Goal: Information Seeking & Learning: Learn about a topic

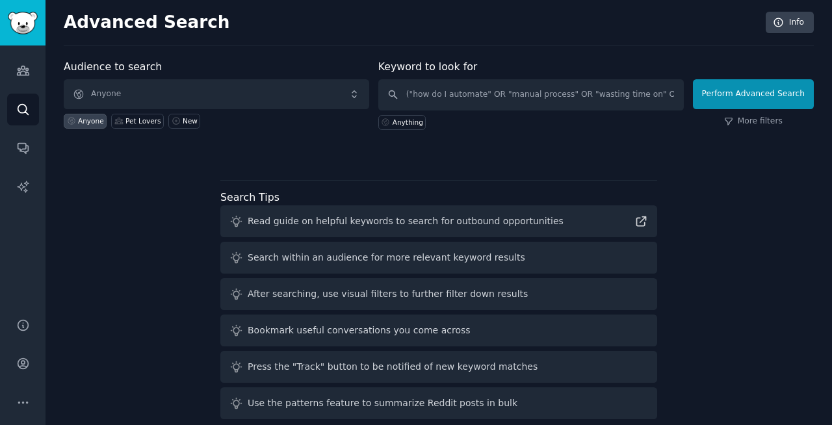
scroll to position [0, 358]
click at [17, 73] on icon "Sidebar" at bounding box center [23, 70] width 12 height 9
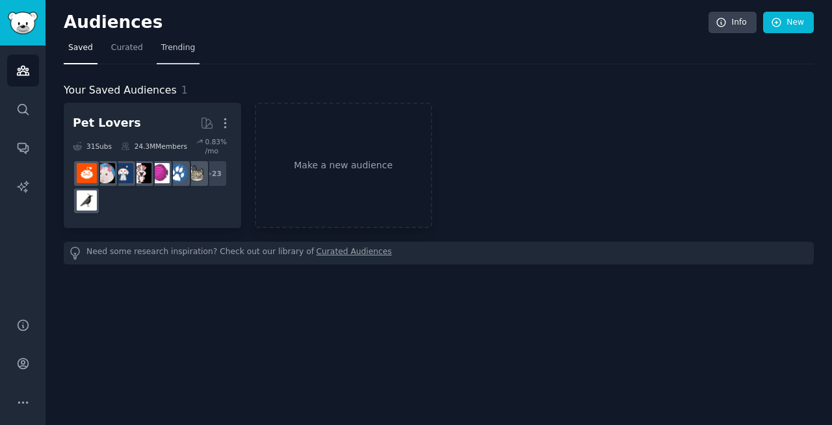
click at [175, 47] on span "Trending" at bounding box center [178, 48] width 34 height 12
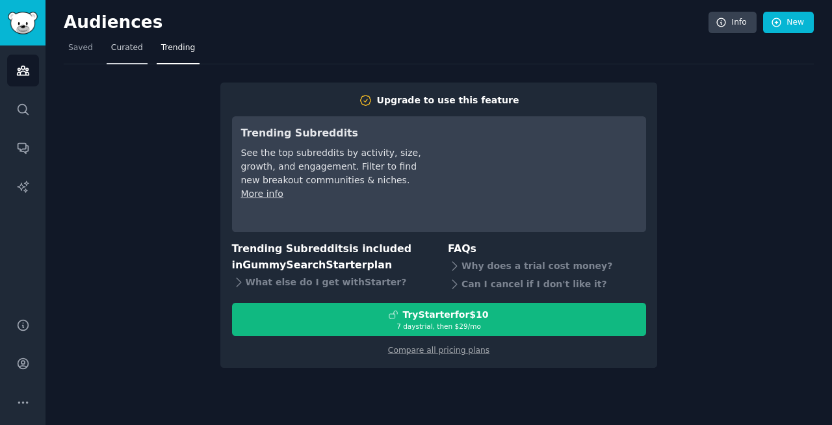
click at [120, 45] on span "Curated" at bounding box center [127, 48] width 32 height 12
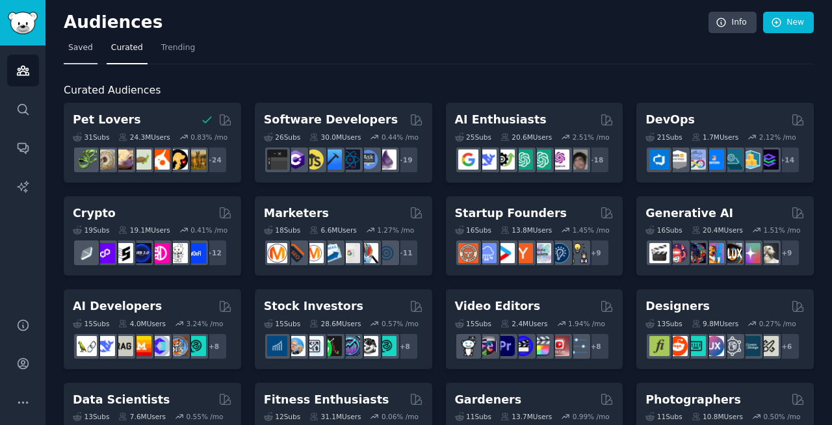
click at [81, 49] on span "Saved" at bounding box center [80, 48] width 25 height 12
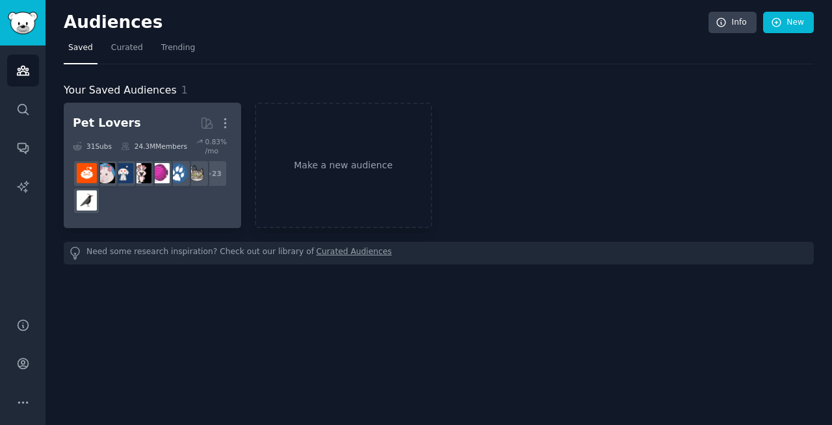
click at [176, 112] on h2 "Pet Lovers More" at bounding box center [152, 123] width 159 height 23
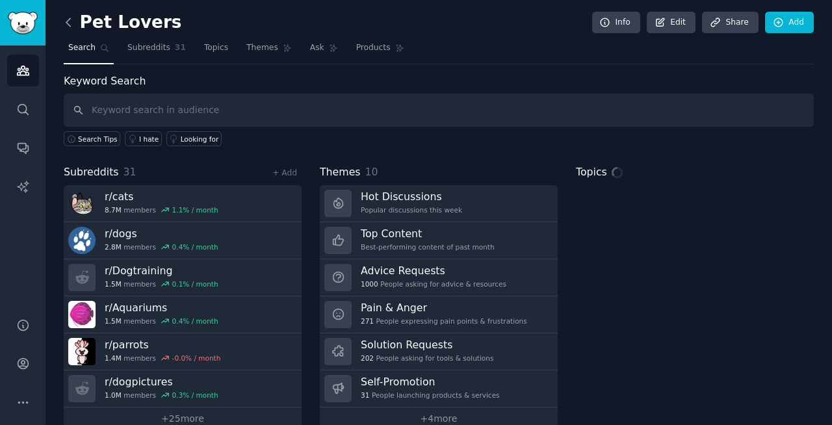
click at [71, 22] on icon at bounding box center [69, 23] width 14 height 14
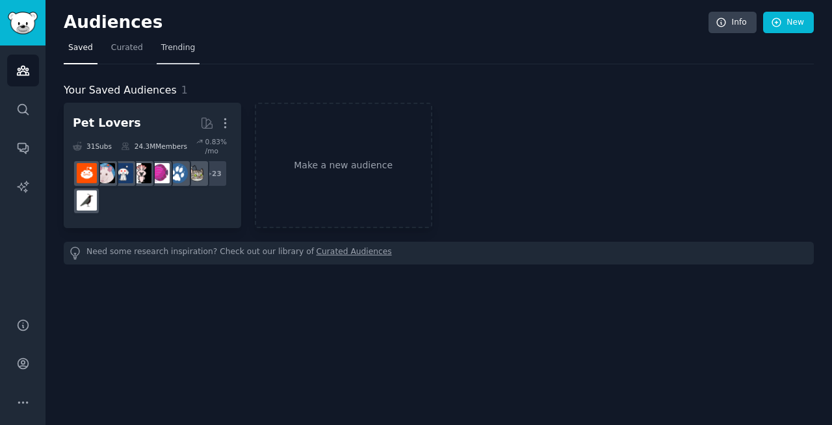
click at [173, 41] on link "Trending" at bounding box center [178, 51] width 43 height 27
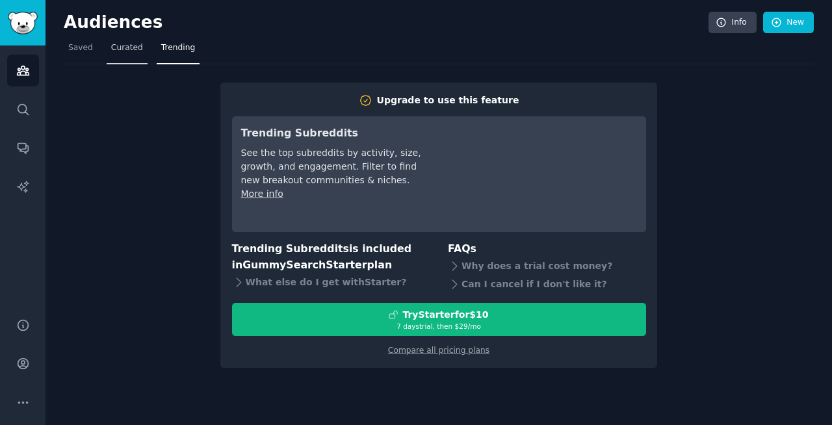
click at [129, 49] on span "Curated" at bounding box center [127, 48] width 32 height 12
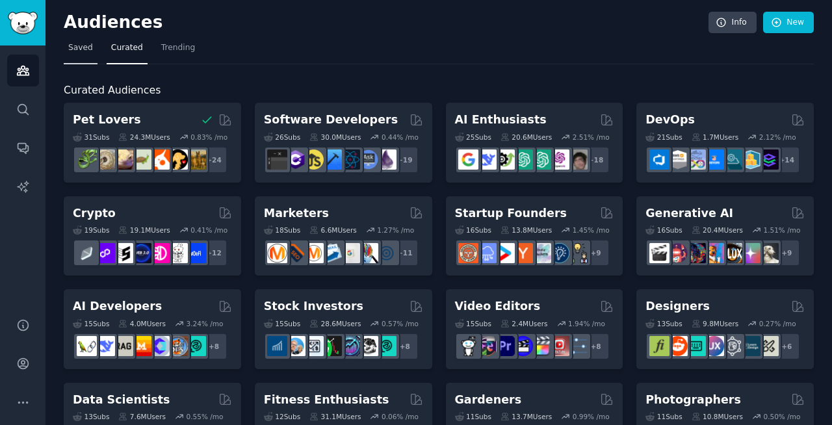
click at [82, 53] on span "Saved" at bounding box center [80, 48] width 25 height 12
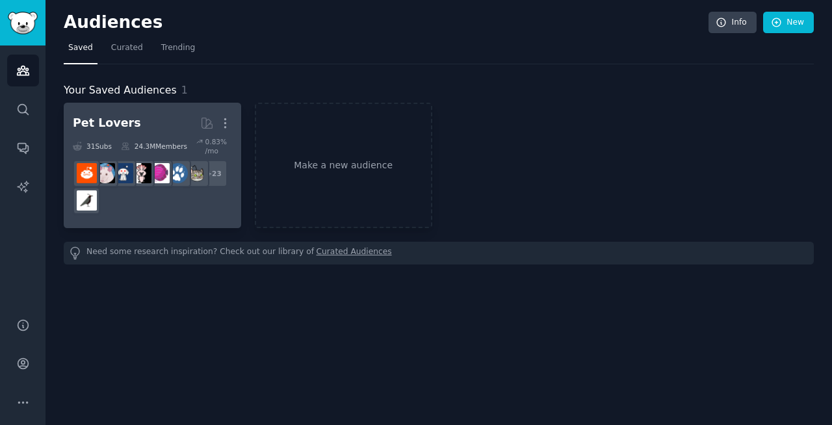
click at [159, 120] on h2 "Pet Lovers More" at bounding box center [152, 123] width 159 height 23
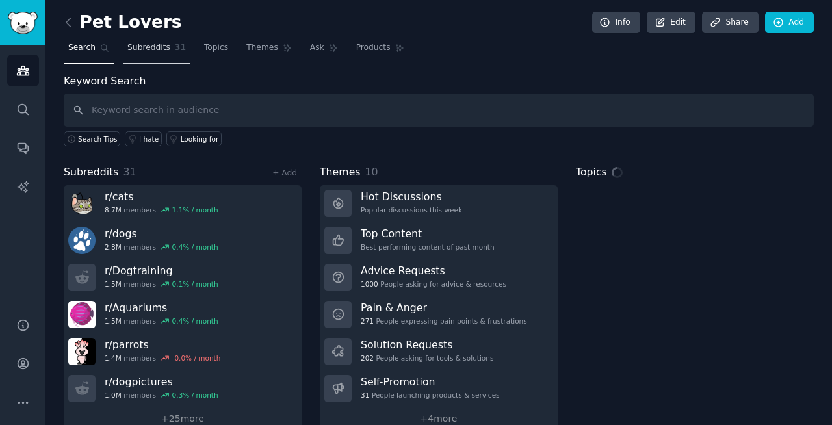
click at [162, 50] on span "Subreddits" at bounding box center [148, 48] width 43 height 12
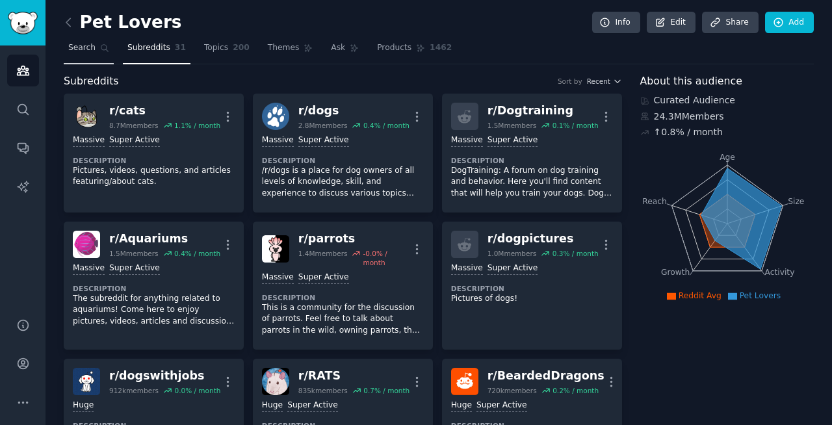
click at [90, 48] on span "Search" at bounding box center [81, 48] width 27 height 12
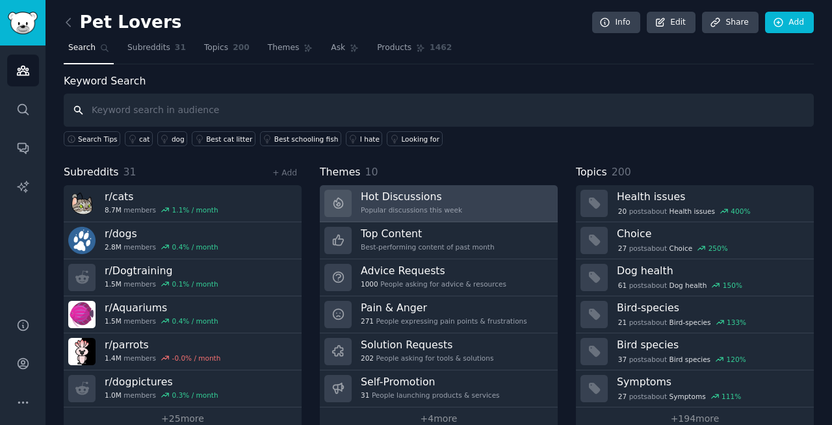
scroll to position [23, 0]
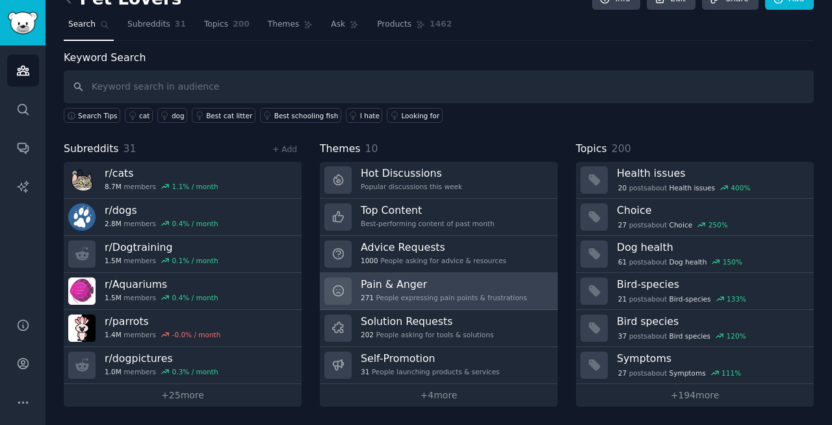
click at [435, 290] on h3 "Pain & Anger" at bounding box center [444, 284] width 166 height 14
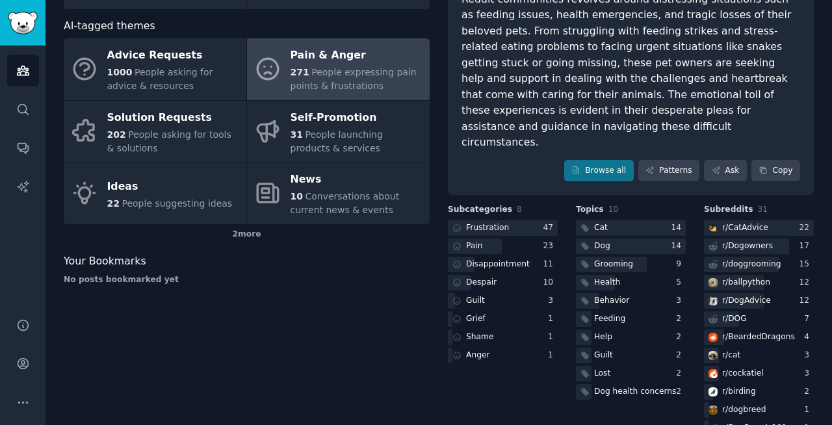
scroll to position [105, 0]
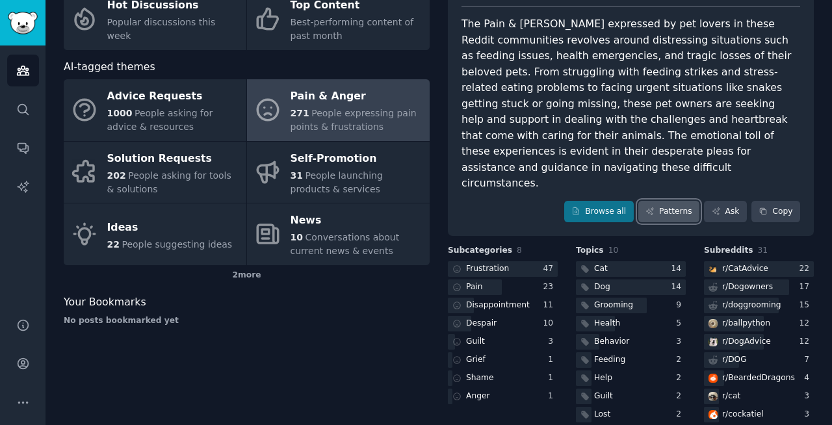
click at [667, 201] on link "Patterns" at bounding box center [668, 212] width 61 height 22
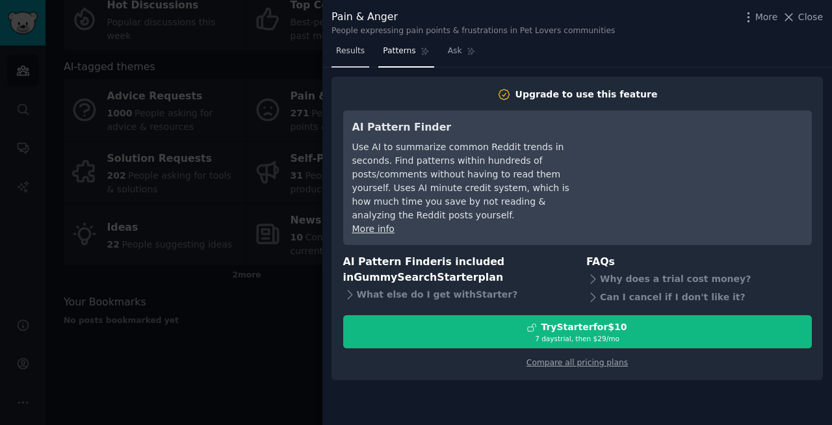
click at [347, 53] on span "Results" at bounding box center [350, 51] width 29 height 12
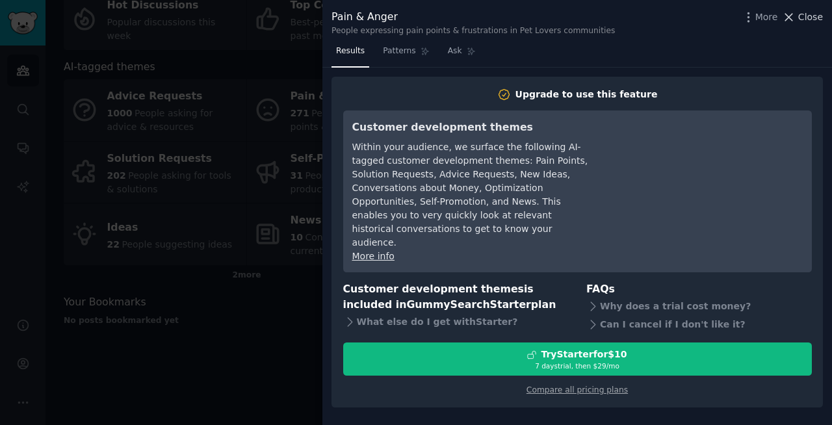
click at [804, 15] on span "Close" at bounding box center [810, 17] width 25 height 14
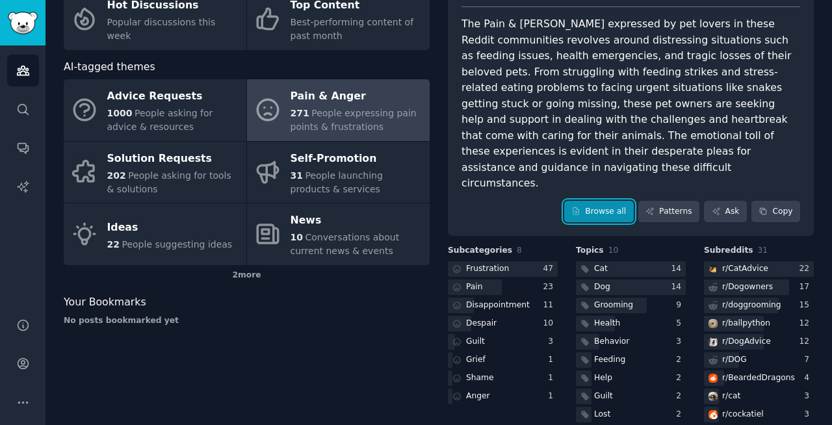
click at [620, 201] on link "Browse all" at bounding box center [599, 212] width 70 height 22
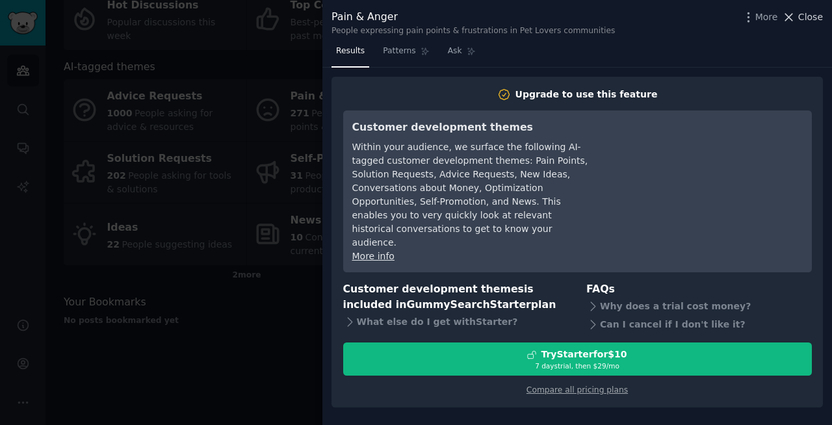
click at [809, 15] on span "Close" at bounding box center [810, 17] width 25 height 14
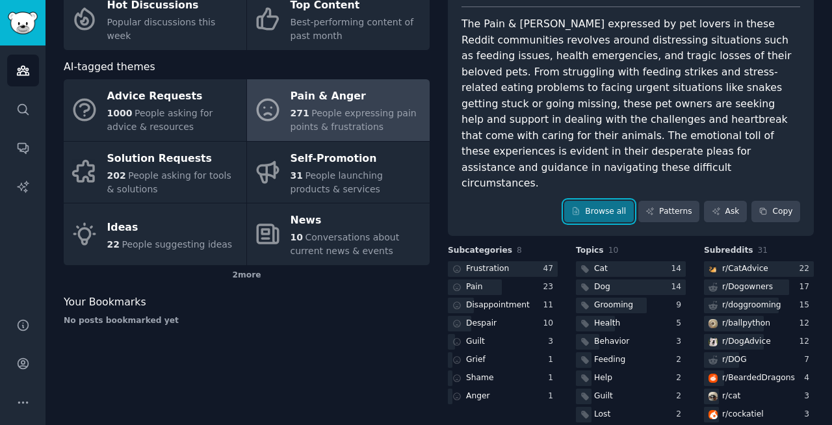
scroll to position [146, 0]
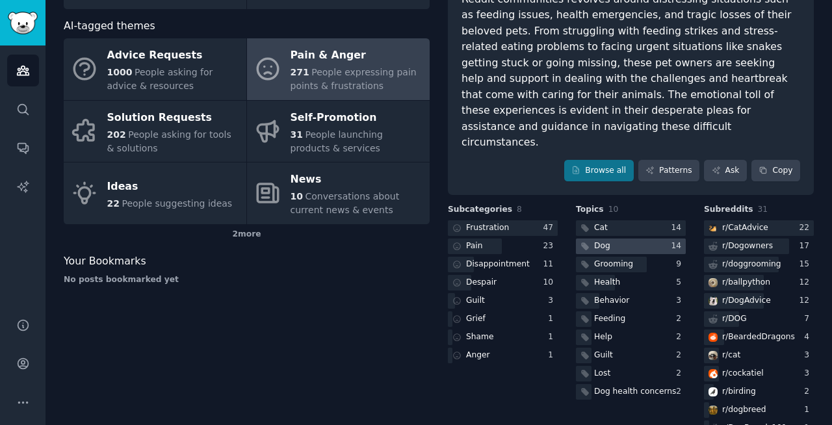
click at [614, 238] on div at bounding box center [631, 246] width 110 height 16
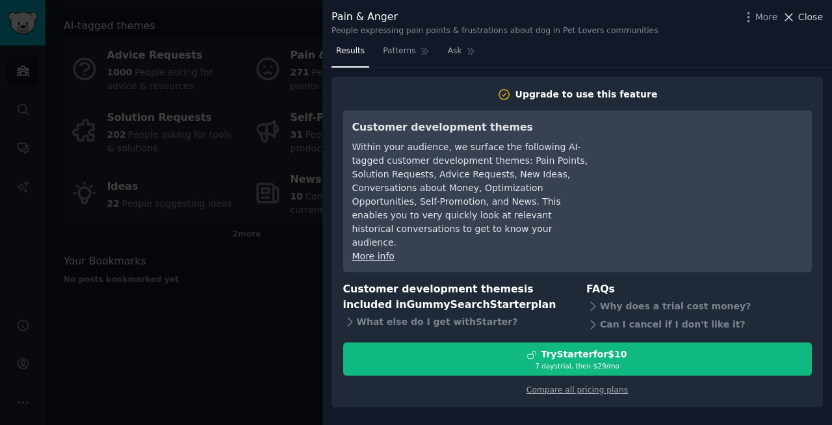
click at [808, 14] on span "Close" at bounding box center [810, 17] width 25 height 14
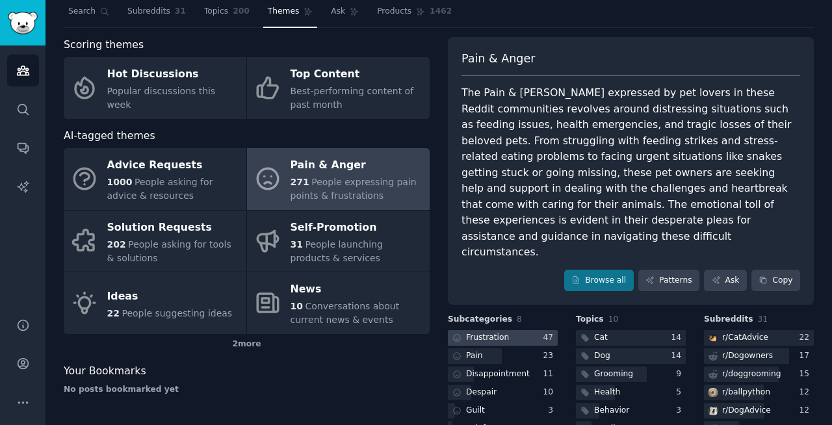
scroll to position [36, 0]
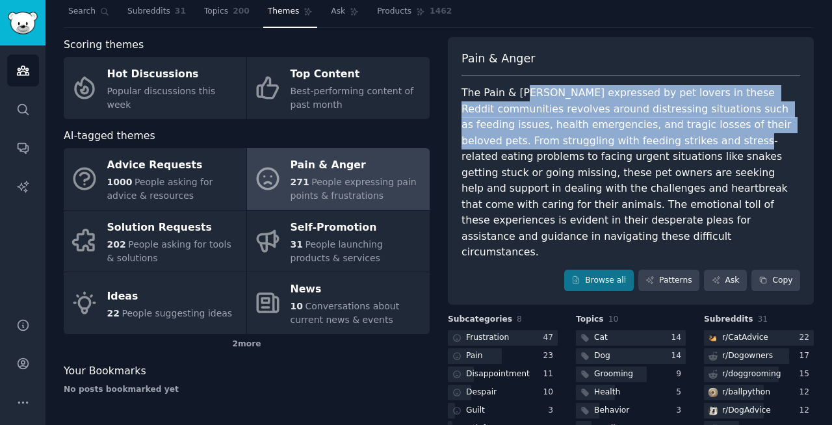
drag, startPoint x: 522, startPoint y: 88, endPoint x: 615, endPoint y: 142, distance: 107.1
click at [615, 141] on div "The Pain & Anger expressed by pet lovers in these Reddit communities revolves a…" at bounding box center [630, 172] width 339 height 175
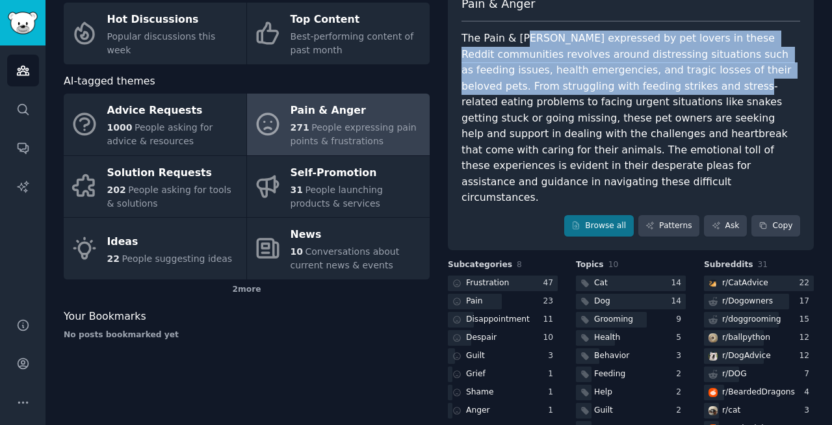
scroll to position [92, 0]
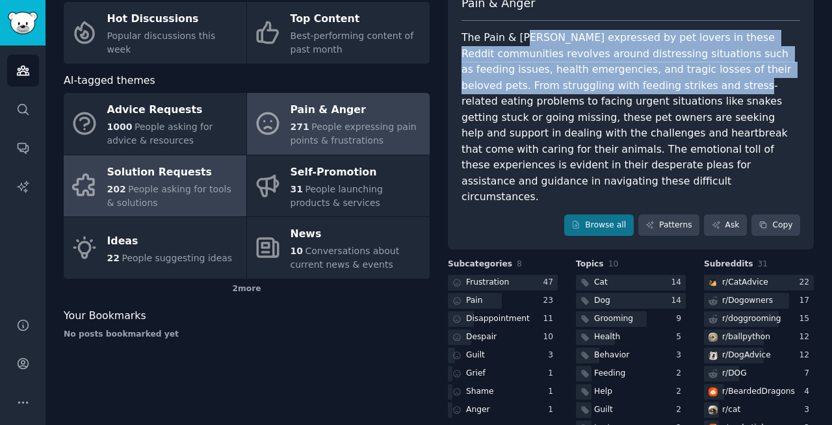
click at [207, 184] on span "People asking for tools & solutions" at bounding box center [169, 196] width 124 height 24
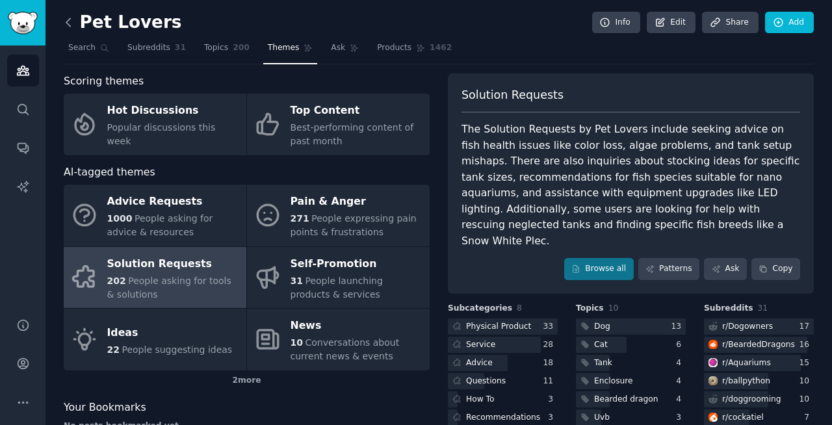
click at [66, 21] on icon at bounding box center [69, 23] width 14 height 14
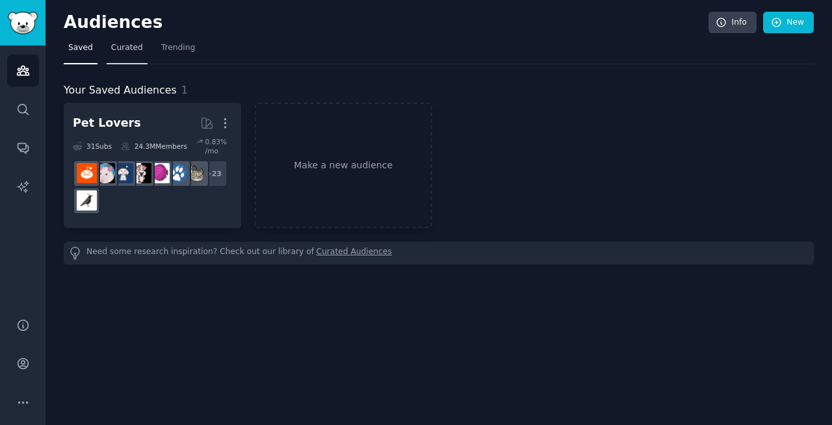
click at [127, 50] on span "Curated" at bounding box center [127, 48] width 32 height 12
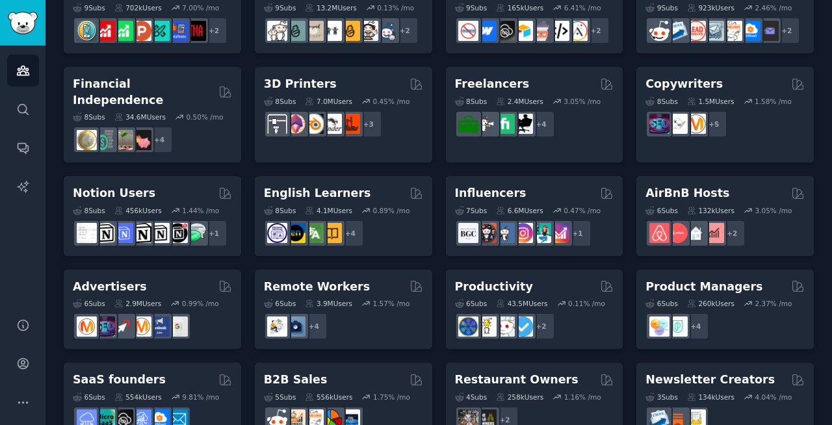
scroll to position [615, 0]
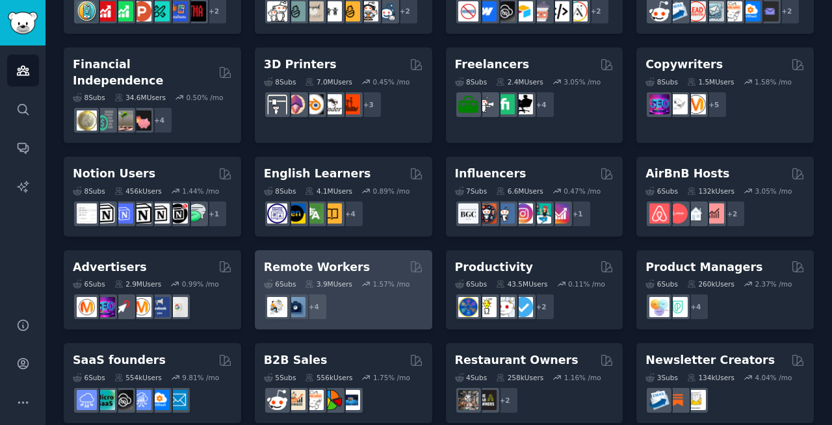
click at [352, 259] on div "Remote Workers" at bounding box center [343, 267] width 159 height 16
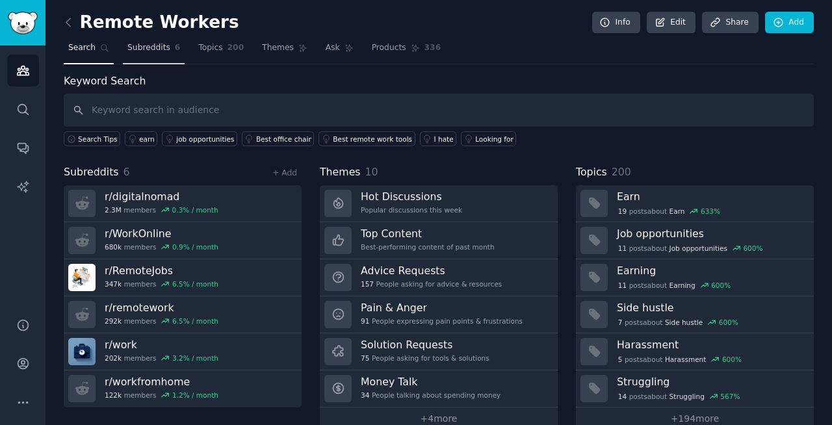
click at [157, 49] on span "Subreddits" at bounding box center [148, 48] width 43 height 12
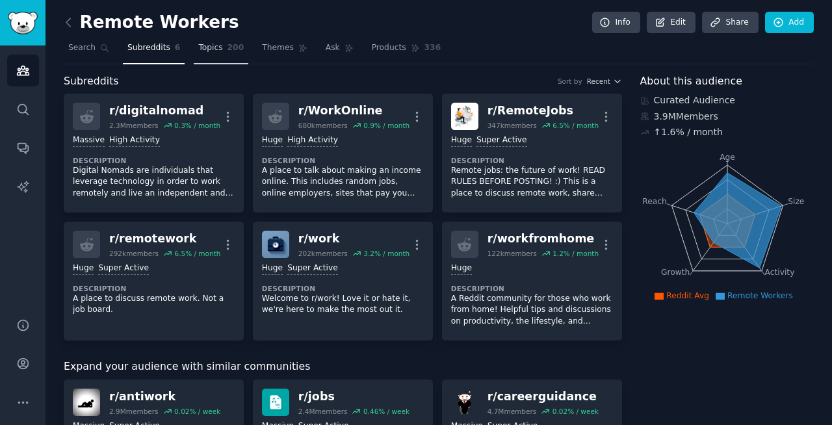
click at [201, 49] on span "Topics" at bounding box center [210, 48] width 24 height 12
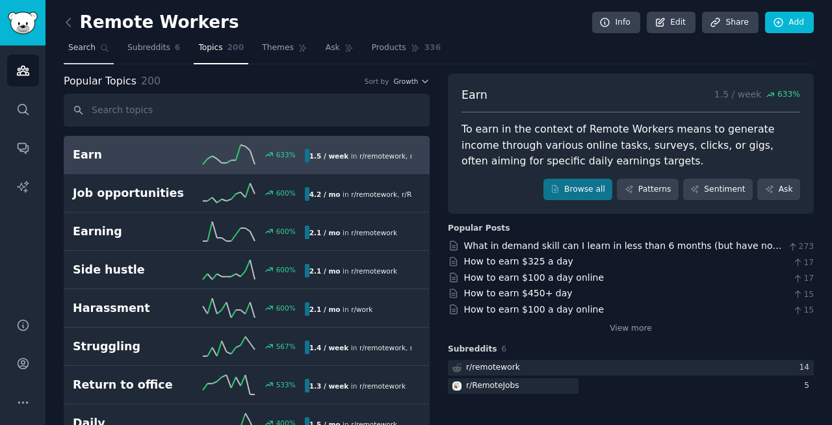
click at [81, 52] on span "Search" at bounding box center [81, 48] width 27 height 12
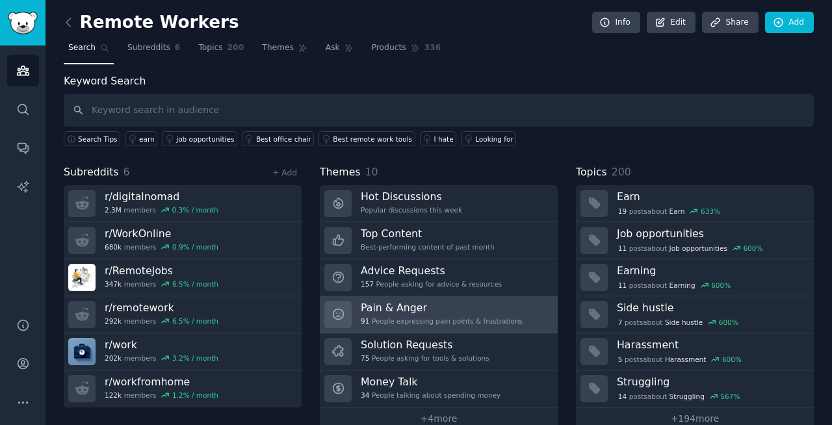
click at [432, 316] on div "Pain & Anger 91 People expressing pain points & frustrations" at bounding box center [442, 314] width 162 height 27
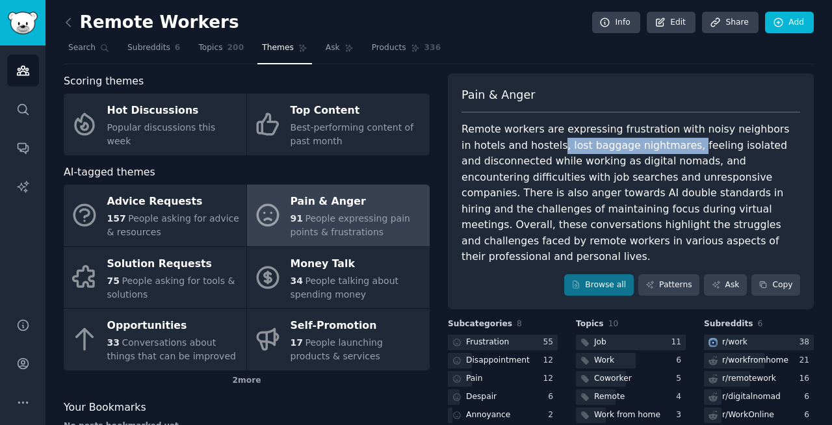
drag, startPoint x: 513, startPoint y: 144, endPoint x: 638, endPoint y: 148, distance: 124.8
click at [638, 148] on div "Remote workers are expressing frustration with noisy neighbors in hotels and ho…" at bounding box center [630, 194] width 339 height 144
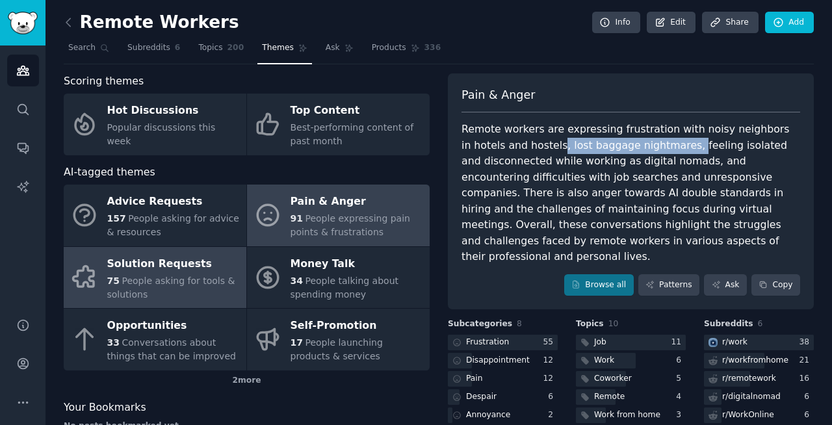
click at [206, 276] on span "People asking for tools & solutions" at bounding box center [171, 288] width 128 height 24
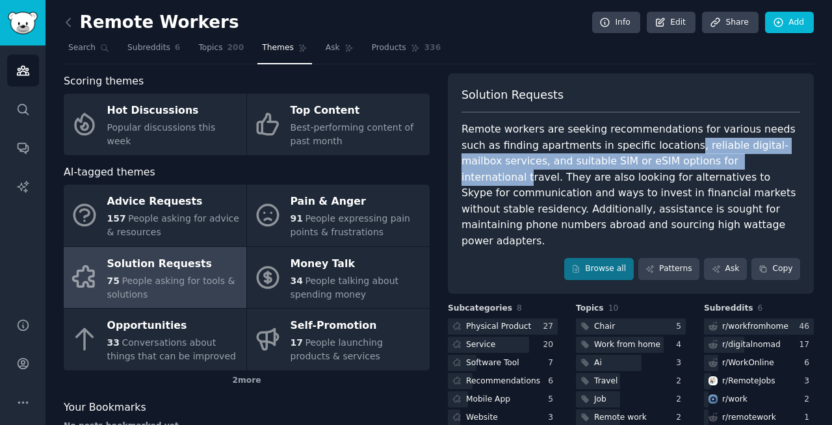
drag, startPoint x: 639, startPoint y: 144, endPoint x: 695, endPoint y: 157, distance: 58.0
click at [695, 157] on div "Remote workers are seeking recommendations for various needs such as finding ap…" at bounding box center [630, 185] width 339 height 127
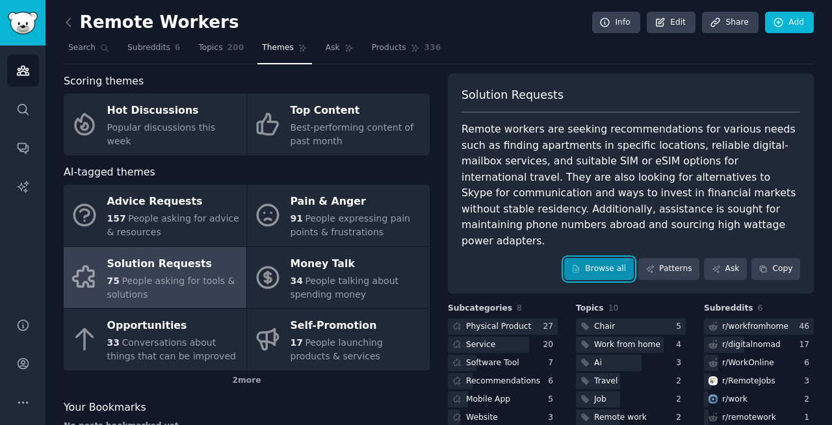
click at [615, 258] on link "Browse all" at bounding box center [599, 269] width 70 height 22
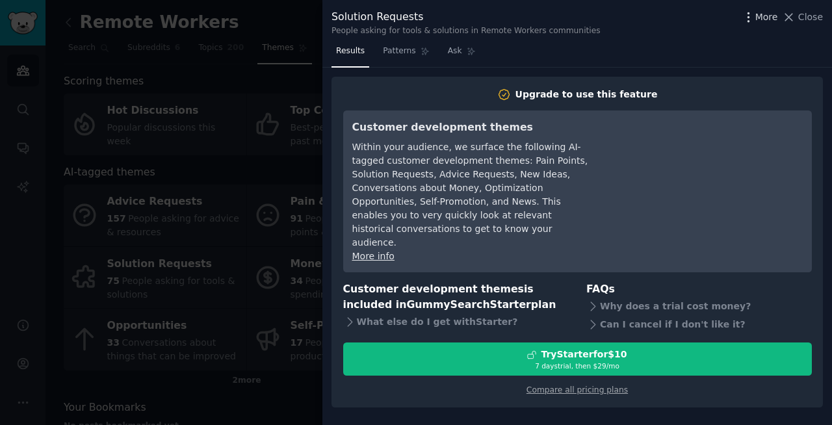
click at [753, 23] on icon "button" at bounding box center [748, 17] width 14 height 14
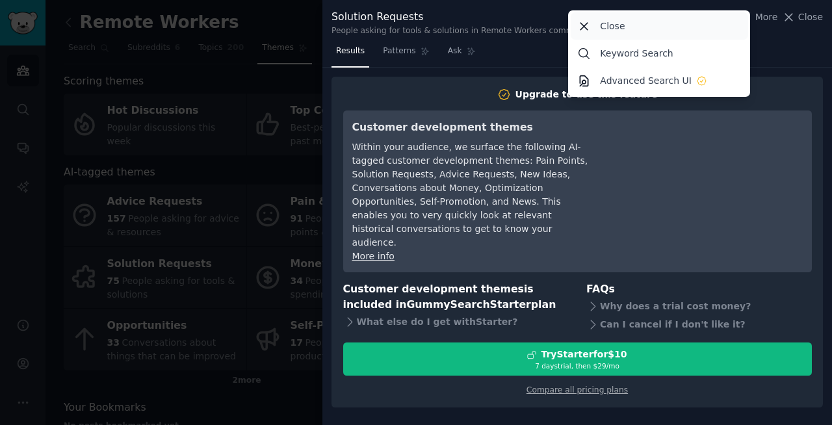
click at [585, 24] on icon at bounding box center [584, 26] width 7 height 7
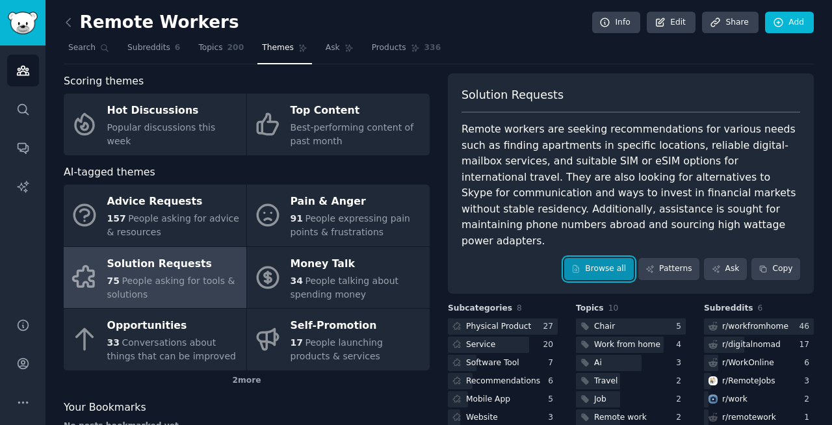
click at [613, 261] on link "Browse all" at bounding box center [599, 269] width 70 height 22
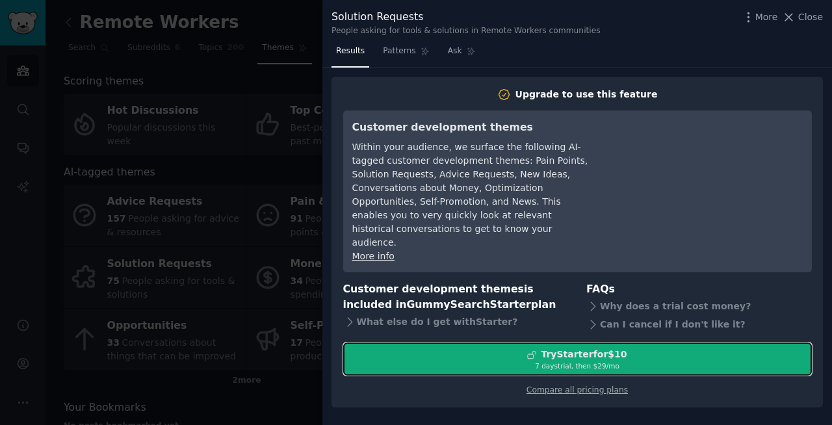
click at [616, 348] on div "Try Starter for $10" at bounding box center [584, 355] width 86 height 14
